Goal: Go to known website: Go to known website

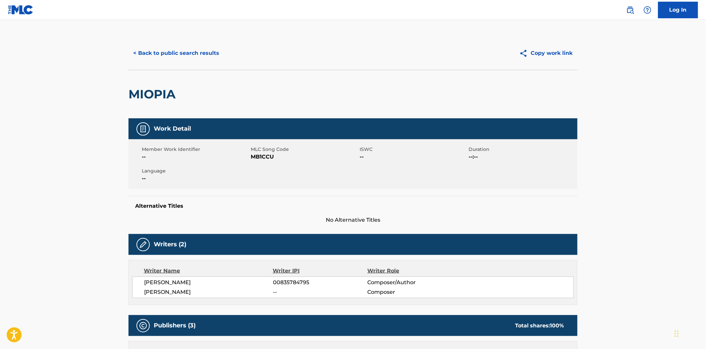
drag, startPoint x: 23, startPoint y: 5, endPoint x: 27, endPoint y: 6, distance: 3.7
click at [23, 5] on img at bounding box center [21, 10] width 26 height 10
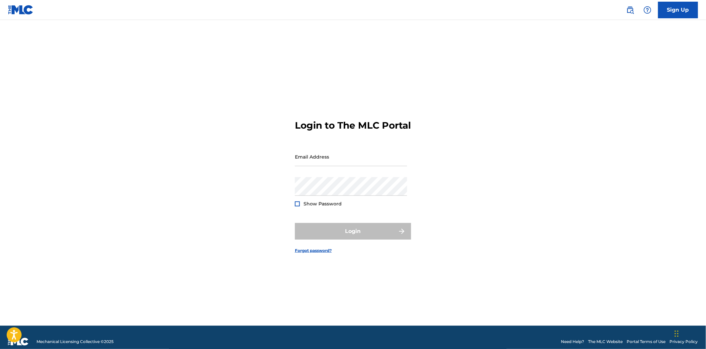
click at [14, 12] on img at bounding box center [21, 10] width 26 height 10
